Goal: Find contact information: Find contact information

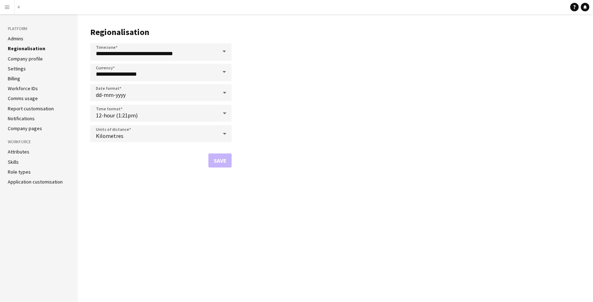
click at [5, 8] on app-icon "Menu" at bounding box center [7, 7] width 6 height 6
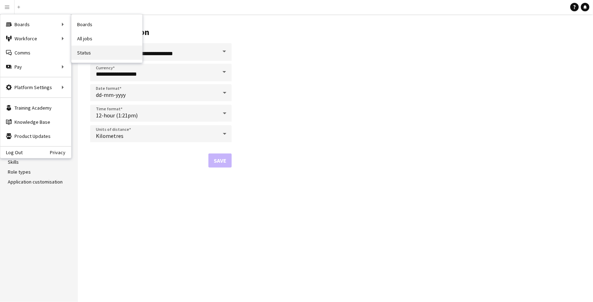
click at [88, 54] on link "Status" at bounding box center [107, 53] width 71 height 14
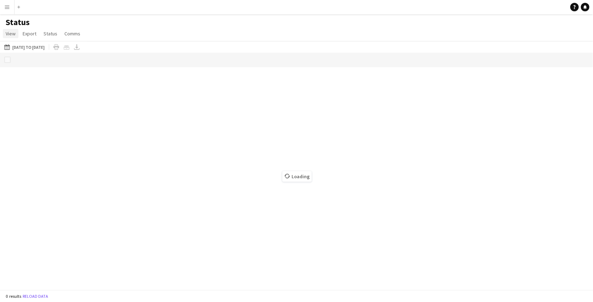
click at [15, 34] on span "View" at bounding box center [11, 33] width 10 height 6
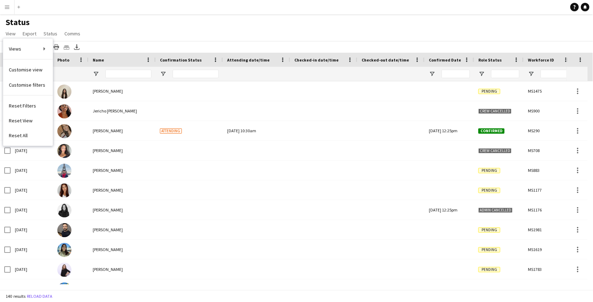
click at [110, 32] on div "Status View Views Default view New view Update view Delete view Edit name Custo…" at bounding box center [296, 29] width 593 height 24
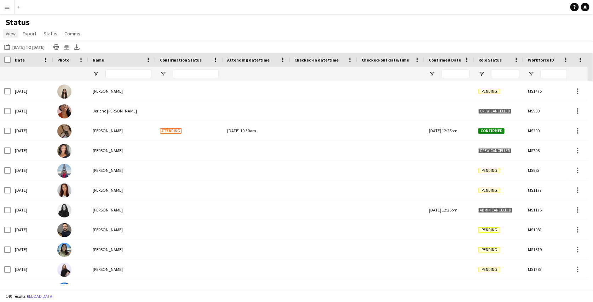
click at [12, 32] on span "View" at bounding box center [11, 33] width 10 height 6
click at [19, 69] on span "Customise view" at bounding box center [26, 70] width 34 height 6
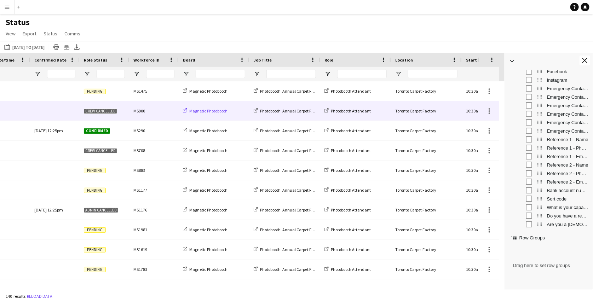
click at [185, 111] on icon at bounding box center [185, 110] width 4 height 4
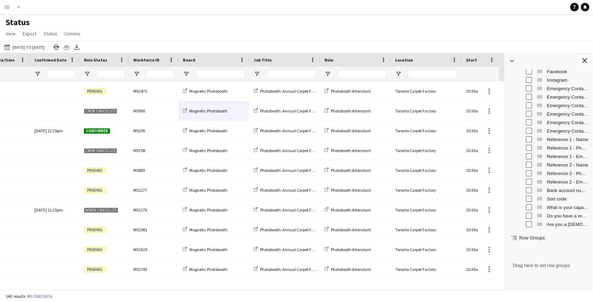
click at [8, 7] on app-icon "Menu" at bounding box center [7, 7] width 6 height 6
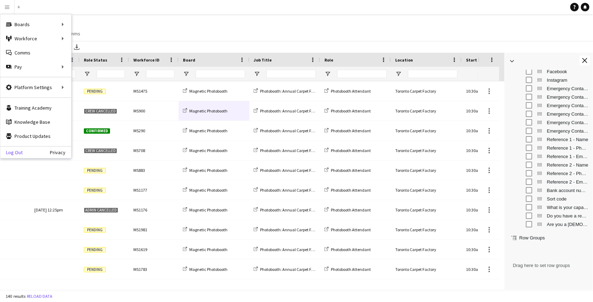
click at [12, 153] on link "Log Out" at bounding box center [11, 153] width 22 height 6
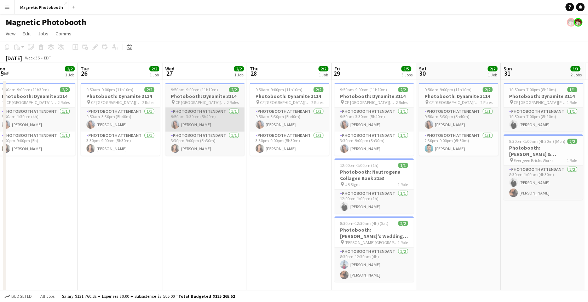
scroll to position [0, 176]
click at [149, 93] on h3 "Photobooth: Dynamite 3114" at bounding box center [119, 96] width 79 height 6
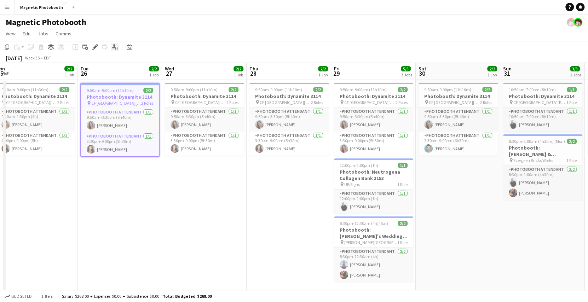
click at [114, 47] on icon "Applicants" at bounding box center [115, 47] width 6 height 6
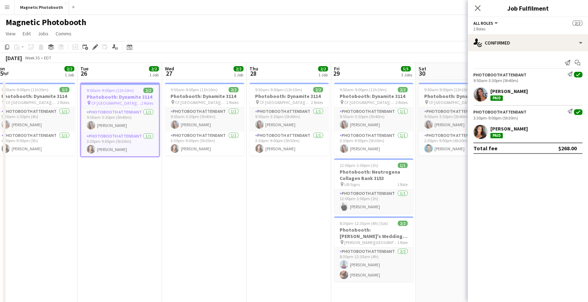
click at [519, 88] on div "Diana Michailidis" at bounding box center [510, 91] width 38 height 6
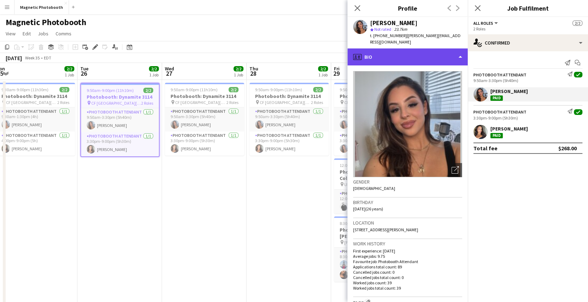
click at [443, 49] on div "profile Bio" at bounding box center [408, 57] width 120 height 17
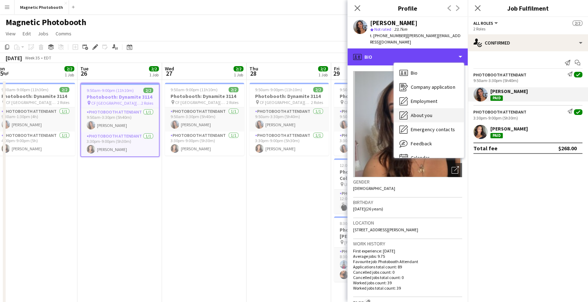
scroll to position [10, 0]
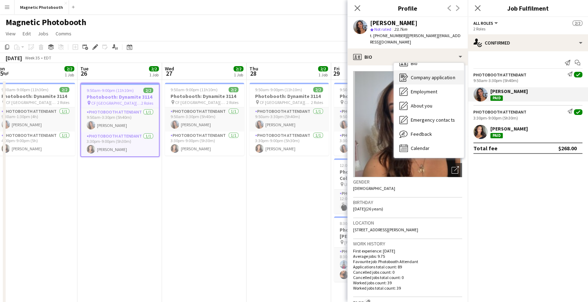
click at [439, 74] on span "Company application" at bounding box center [433, 77] width 44 height 6
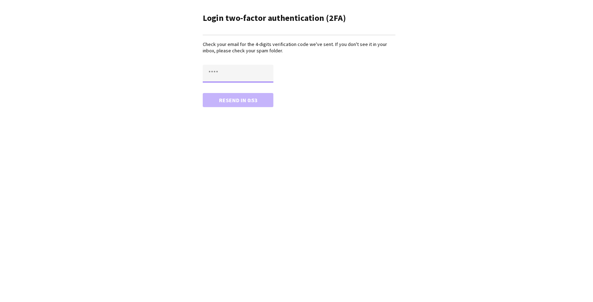
click at [228, 73] on input "text" at bounding box center [238, 74] width 71 height 18
type input "****"
click at [203, 93] on button "Confirm" at bounding box center [238, 100] width 71 height 14
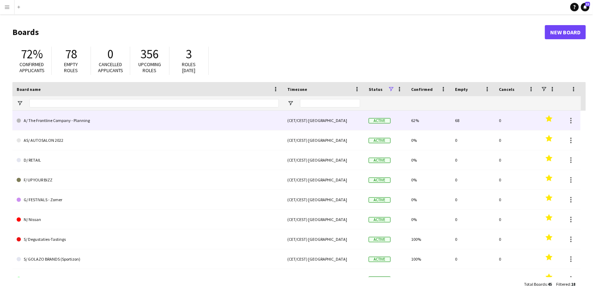
click at [85, 122] on link "A/ The Frontline Company - Planning" at bounding box center [148, 121] width 262 height 20
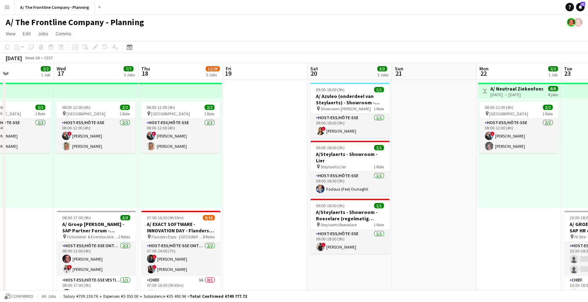
scroll to position [0, 218]
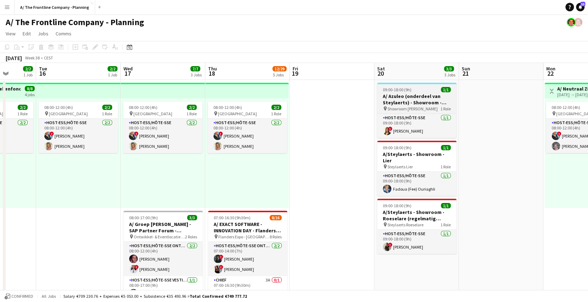
click at [418, 105] on h3 "A/ Azuleo (onderdeel van Steylaerts) - Showroom - Wijnegem (28/09 + 12/10 + 19/…" at bounding box center [416, 99] width 79 height 13
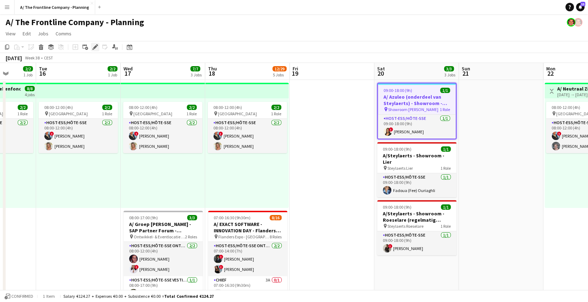
click at [94, 48] on icon at bounding box center [95, 47] width 4 height 4
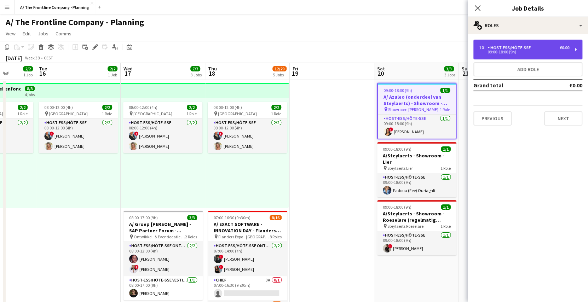
click at [521, 52] on div "09:00-18:00 (9h)" at bounding box center [524, 52] width 90 height 4
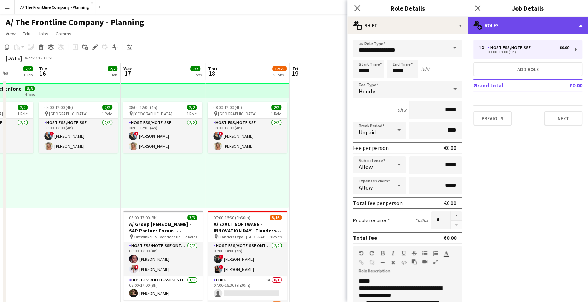
click at [513, 29] on div "multiple-users-add Roles" at bounding box center [528, 25] width 120 height 17
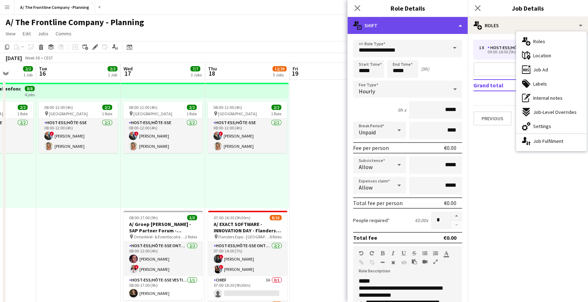
click at [433, 30] on div "multiple-actions-text Shift" at bounding box center [408, 25] width 120 height 17
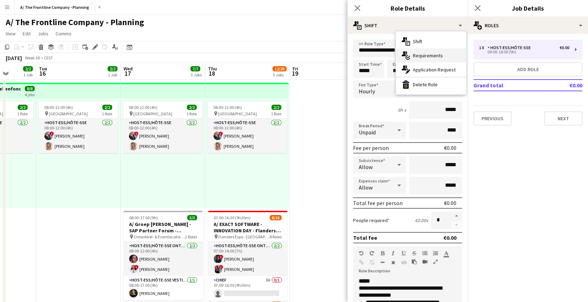
click at [434, 56] on span "Requirements" at bounding box center [428, 55] width 30 height 6
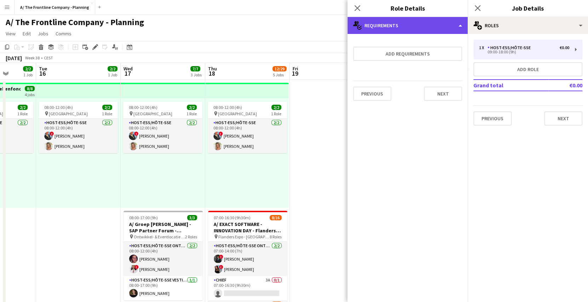
click at [432, 27] on div "multiple-actions-check-2 Requirements" at bounding box center [408, 25] width 120 height 17
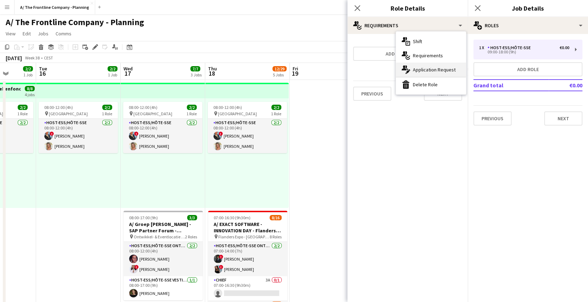
click at [429, 67] on span "Application Request" at bounding box center [434, 70] width 43 height 6
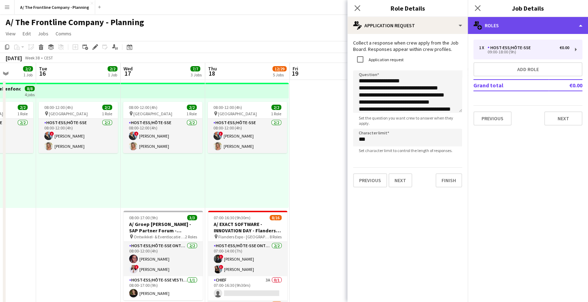
click at [526, 21] on div "multiple-users-add Roles" at bounding box center [528, 25] width 120 height 17
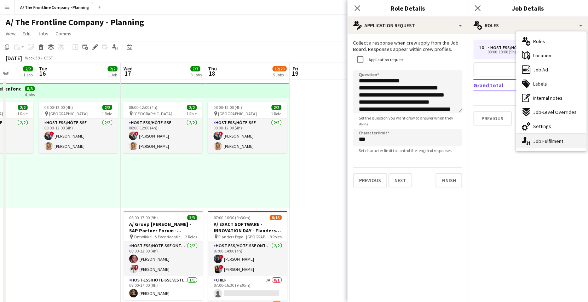
click at [542, 137] on div "single-neutral-actions-up-down Job Fulfilment" at bounding box center [552, 141] width 70 height 14
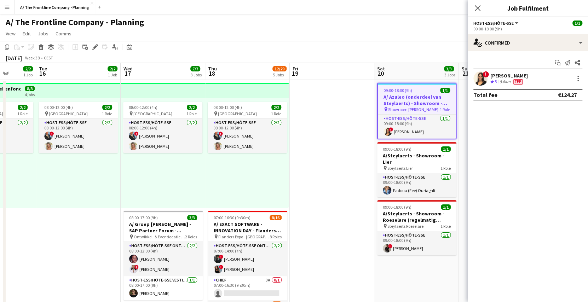
click at [525, 75] on div "! [PERSON_NAME] Crew rating 5 8.6km Fee" at bounding box center [528, 79] width 120 height 14
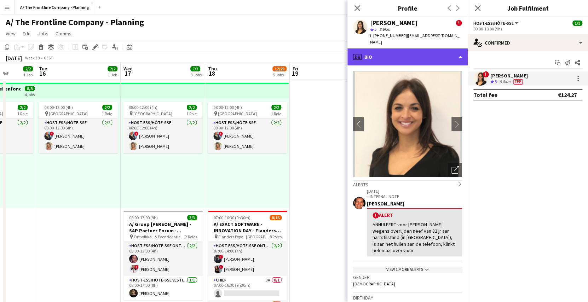
click at [424, 49] on div "profile Bio" at bounding box center [408, 57] width 120 height 17
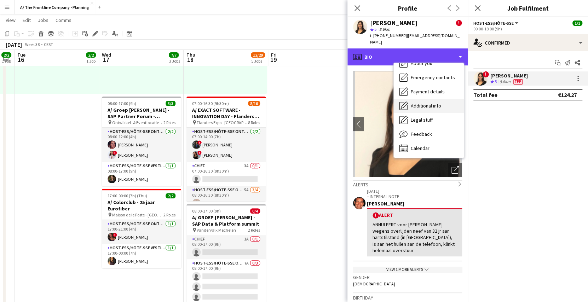
scroll to position [113, 0]
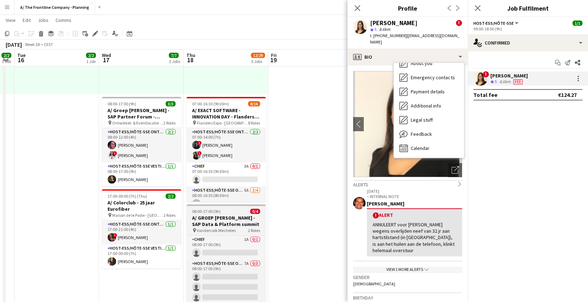
click at [233, 222] on h3 "A/ GROEP [PERSON_NAME] - SAP Data & Platform summit" at bounding box center [226, 221] width 79 height 13
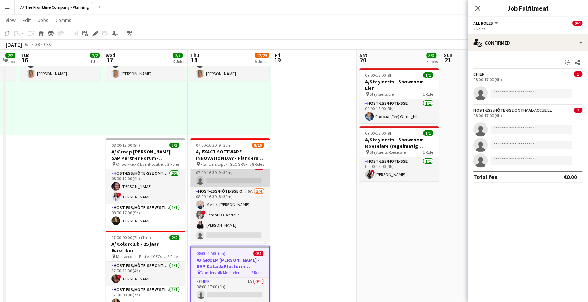
scroll to position [41, 0]
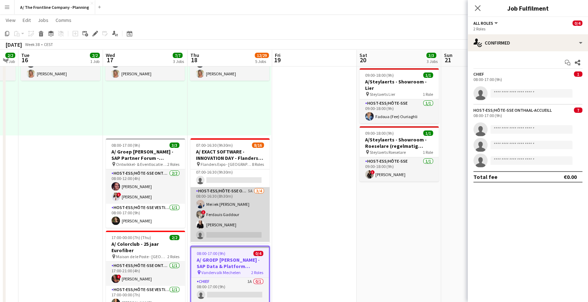
click at [237, 194] on app-card-role "Host-ess/Hôte-sse Onthaal-Accueill 5A [DATE] 08:00-16:30 (8h30m) Mei iek [PERSO…" at bounding box center [229, 214] width 79 height 55
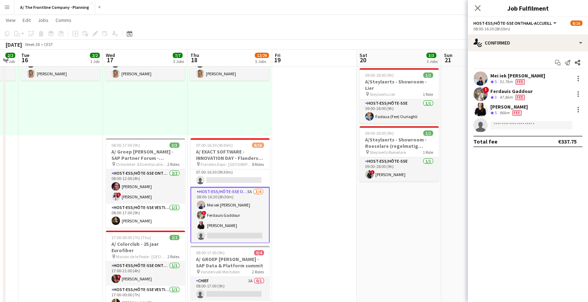
click at [517, 83] on span "Fee" at bounding box center [520, 81] width 9 height 5
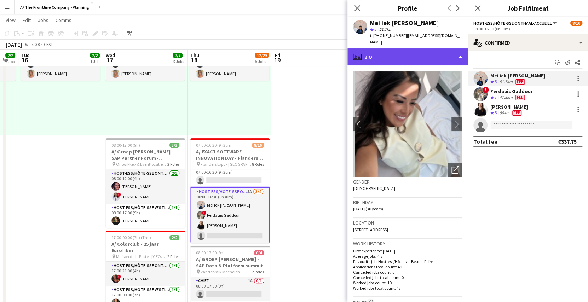
click at [414, 49] on div "profile Bio" at bounding box center [408, 57] width 120 height 17
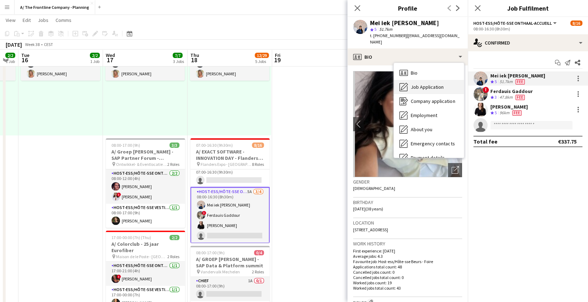
click at [426, 84] on span "Job Application" at bounding box center [427, 87] width 33 height 6
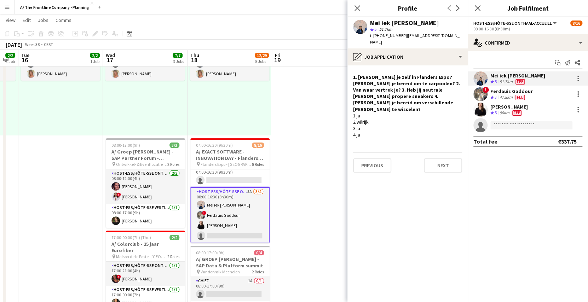
click at [498, 95] on div "Crew rating 3" at bounding box center [495, 98] width 8 height 6
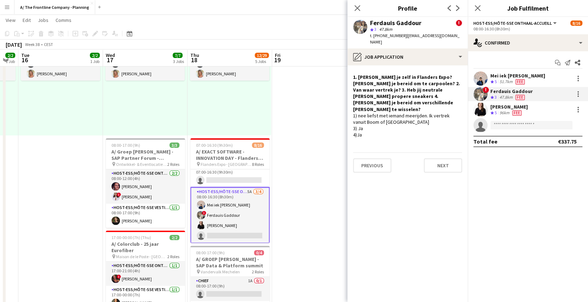
click at [506, 110] on div "96km" at bounding box center [504, 113] width 13 height 6
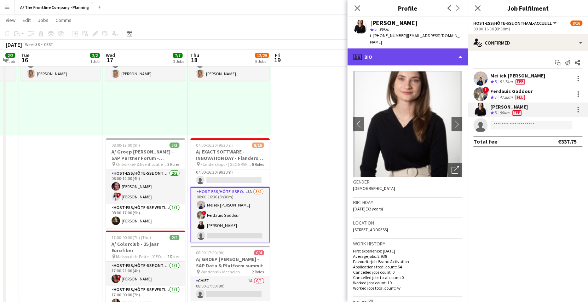
click at [427, 56] on div "profile Bio" at bounding box center [408, 57] width 120 height 17
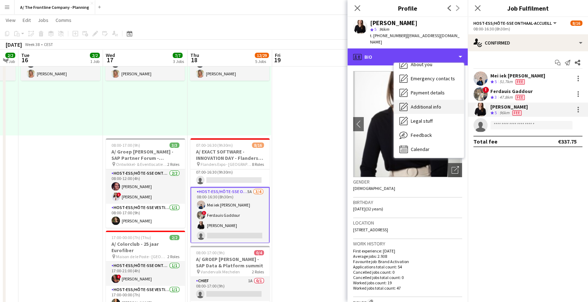
scroll to position [52, 0]
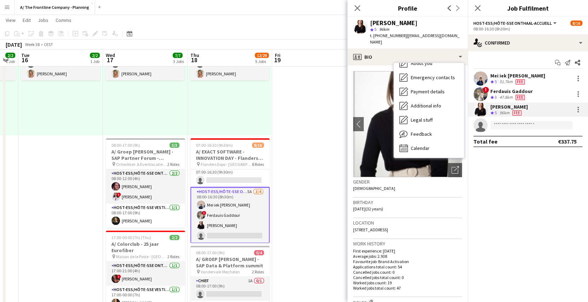
click at [508, 95] on div "47.8km" at bounding box center [506, 98] width 16 height 6
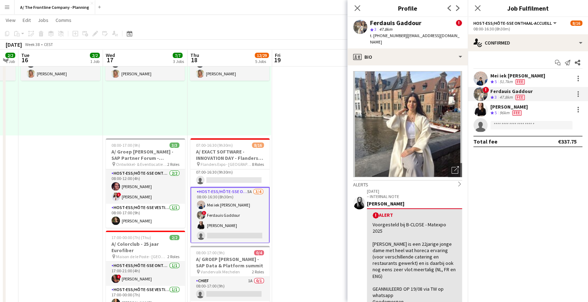
click at [508, 109] on div "[PERSON_NAME]" at bounding box center [510, 107] width 38 height 6
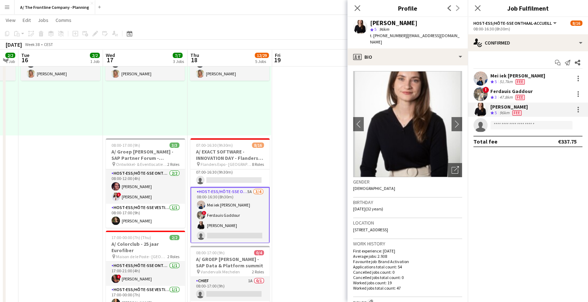
click at [403, 35] on span "| [EMAIL_ADDRESS][DOMAIN_NAME]" at bounding box center [415, 39] width 90 height 12
drag, startPoint x: 403, startPoint y: 35, endPoint x: 461, endPoint y: 36, distance: 58.8
click at [461, 36] on div "t. [PHONE_NUMBER] | [EMAIL_ADDRESS][DOMAIN_NAME]" at bounding box center [416, 39] width 92 height 13
copy span "[EMAIL_ADDRESS][DOMAIN_NAME]"
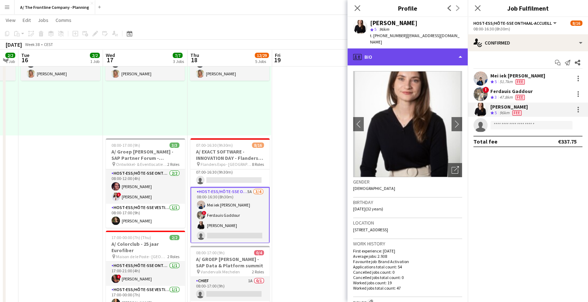
click at [369, 55] on div "profile Bio" at bounding box center [408, 57] width 120 height 17
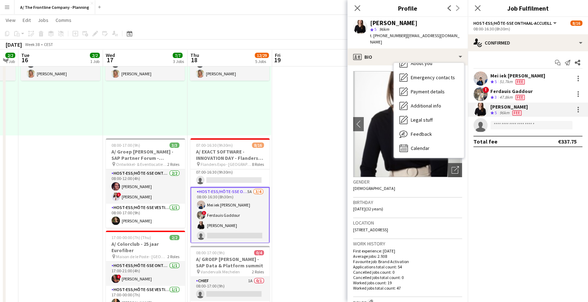
click at [506, 77] on div "Mei iek [PERSON_NAME]" at bounding box center [518, 76] width 55 height 6
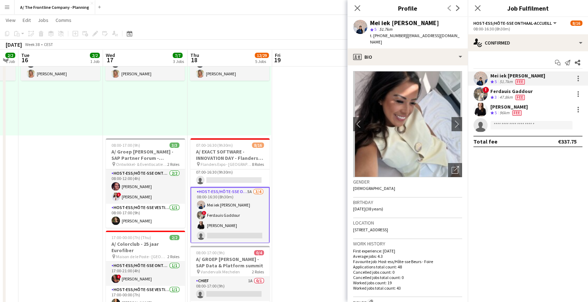
drag, startPoint x: 452, startPoint y: 34, endPoint x: 403, endPoint y: 39, distance: 49.7
click at [403, 39] on div "Mei iek [PERSON_NAME] star 5 51.7km t. [PHONE_NUMBER] | [PERSON_NAME][EMAIL_ADD…" at bounding box center [408, 33] width 120 height 32
copy span "[EMAIL_ADDRESS][DOMAIN_NAME]"
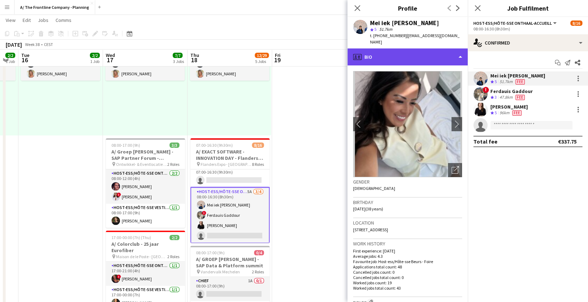
click at [406, 49] on div "profile Bio" at bounding box center [408, 57] width 120 height 17
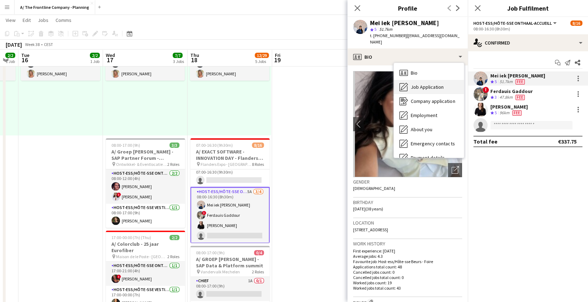
click at [416, 84] on span "Job Application" at bounding box center [427, 87] width 33 height 6
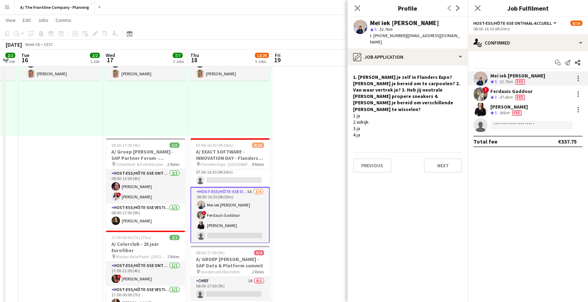
click at [504, 105] on div "[PERSON_NAME]" at bounding box center [510, 107] width 38 height 6
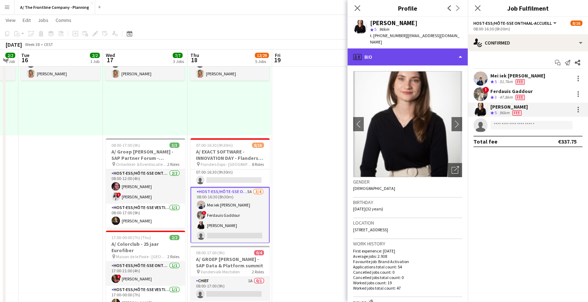
click at [420, 52] on div "profile Bio" at bounding box center [408, 57] width 120 height 17
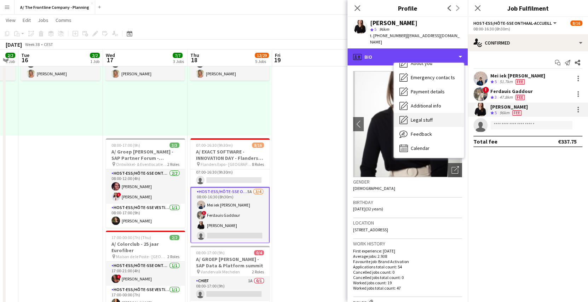
scroll to position [0, 0]
